Goal: Find specific page/section: Find specific page/section

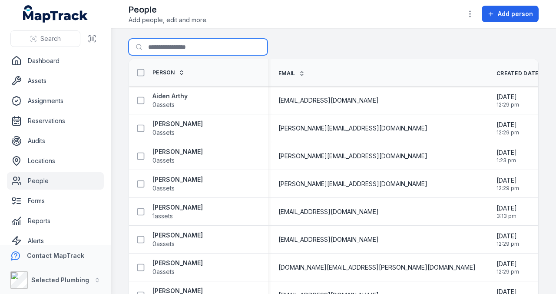
click at [213, 43] on input "Search for people" at bounding box center [198, 47] width 139 height 17
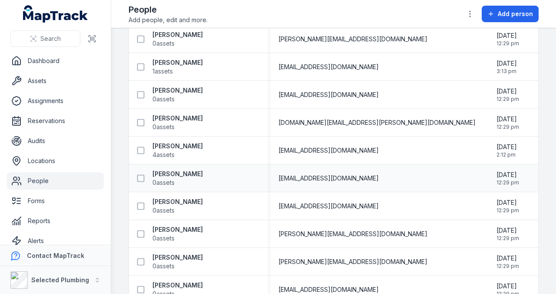
scroll to position [232, 0]
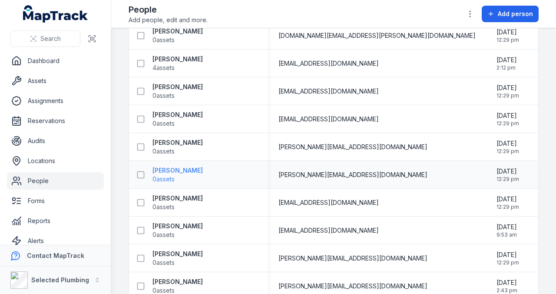
click at [165, 172] on strong "[PERSON_NAME]" at bounding box center [177, 170] width 50 height 9
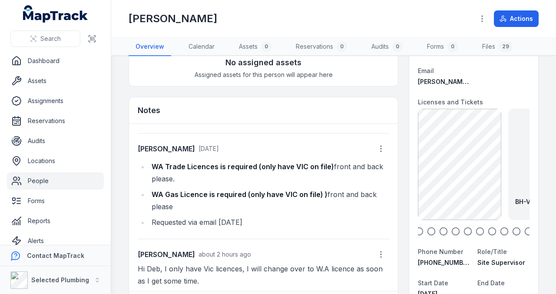
scroll to position [87, 0]
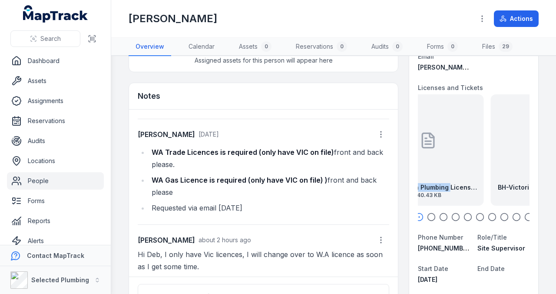
drag, startPoint x: 491, startPoint y: 170, endPoint x: 431, endPoint y: 171, distance: 60.4
click at [434, 171] on div "BH-Victorian Plumbing License back exp [DATE] 140.43 KB" at bounding box center [428, 149] width 111 height 111
drag, startPoint x: 490, startPoint y: 167, endPoint x: 427, endPoint y: 167, distance: 63.0
click at [428, 167] on div "BH-Victorian Plumbing License front exp [DATE] 73.37 KB" at bounding box center [420, 149] width 111 height 111
drag, startPoint x: 484, startPoint y: 159, endPoint x: 408, endPoint y: 161, distance: 76.5
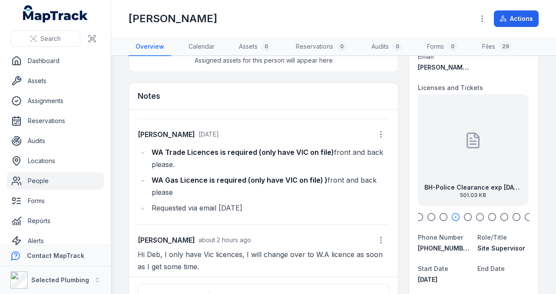
click at [417, 161] on div "BH-Police Clearance exp [DATE] 501.03 KB" at bounding box center [472, 149] width 111 height 111
drag, startPoint x: 481, startPoint y: 158, endPoint x: 387, endPoint y: 159, distance: 94.3
drag, startPoint x: 478, startPoint y: 161, endPoint x: 434, endPoint y: 162, distance: 44.8
click at [464, 162] on div at bounding box center [472, 140] width 17 height 78
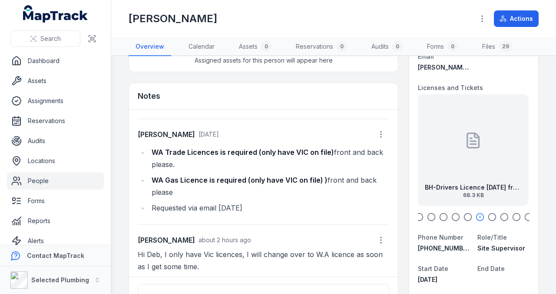
click at [475, 161] on div at bounding box center [473, 140] width 17 height 78
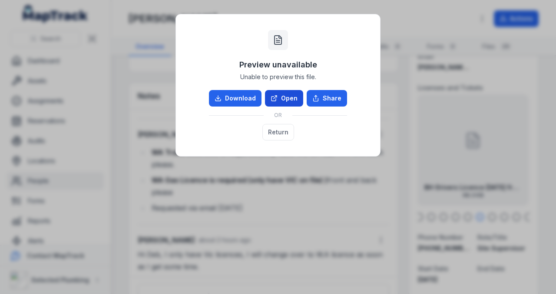
click at [295, 104] on link "Open" at bounding box center [284, 98] width 38 height 17
click at [284, 131] on button "Return" at bounding box center [278, 132] width 32 height 17
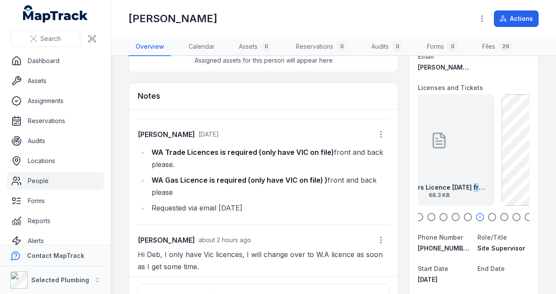
drag, startPoint x: 507, startPoint y: 186, endPoint x: 434, endPoint y: 186, distance: 73.9
click at [434, 186] on strong "BH-Drivers Licence [DATE] front" at bounding box center [439, 187] width 97 height 9
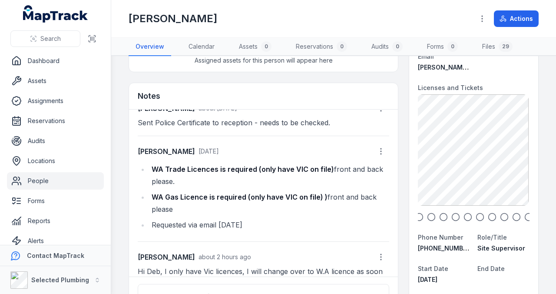
scroll to position [0, 0]
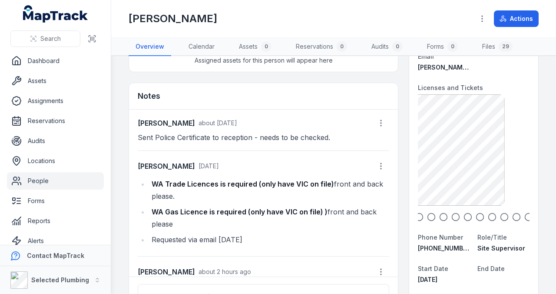
click at [556, 173] on html "Search Dashboard Assets Assignments Reservations Audits Locations People Forms …" at bounding box center [278, 147] width 556 height 294
click at [552, 174] on main "Assets 0 No assigned assets Assigned assets for this person will appear here No…" at bounding box center [333, 175] width 445 height 238
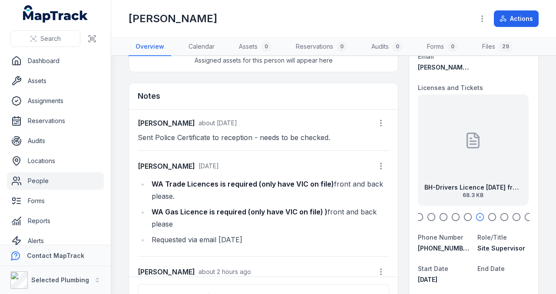
drag, startPoint x: 451, startPoint y: 163, endPoint x: 530, endPoint y: 168, distance: 79.2
click at [510, 167] on div "BH-Drivers Licence [DATE] front 68.3 KB" at bounding box center [472, 149] width 111 height 111
drag, startPoint x: 434, startPoint y: 157, endPoint x: 507, endPoint y: 159, distance: 72.6
click at [495, 159] on div "BH-Plumbers Licence [DATE] 220.26 KB" at bounding box center [472, 149] width 111 height 111
click at [457, 158] on div "BH-Police Clearance exp [DATE] 501.03 KB" at bounding box center [472, 149] width 111 height 111
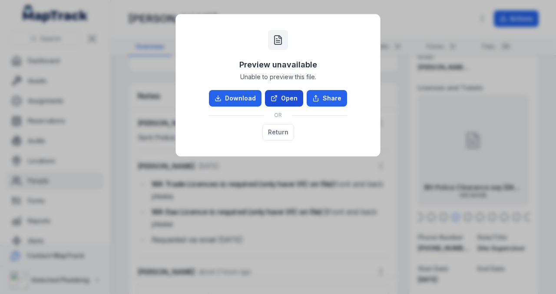
click at [278, 99] on icon at bounding box center [274, 98] width 7 height 7
click at [288, 133] on button "Return" at bounding box center [278, 132] width 32 height 17
